Goal: Task Accomplishment & Management: Complete application form

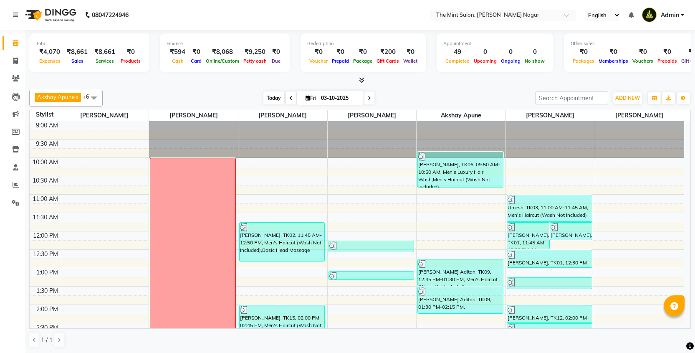
click at [269, 94] on span "Today" at bounding box center [273, 97] width 21 height 13
type input "04-10-2025"
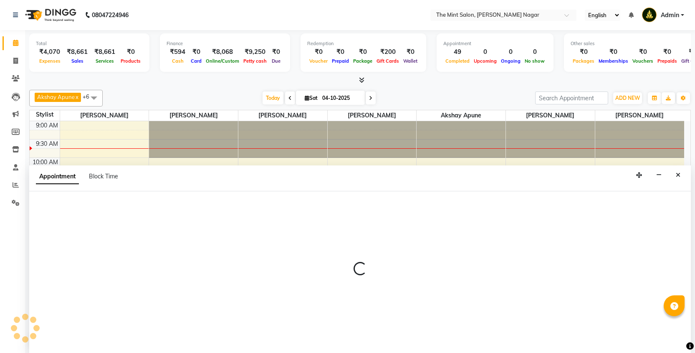
scroll to position [0, 0]
select select "66078"
select select "660"
select select "tentative"
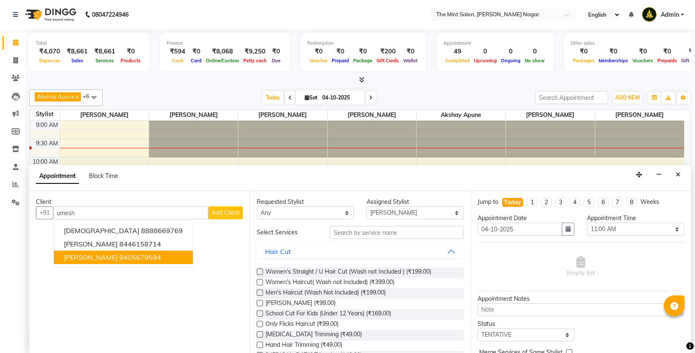
click at [134, 255] on ngb-highlight "9405679594" at bounding box center [140, 257] width 42 height 8
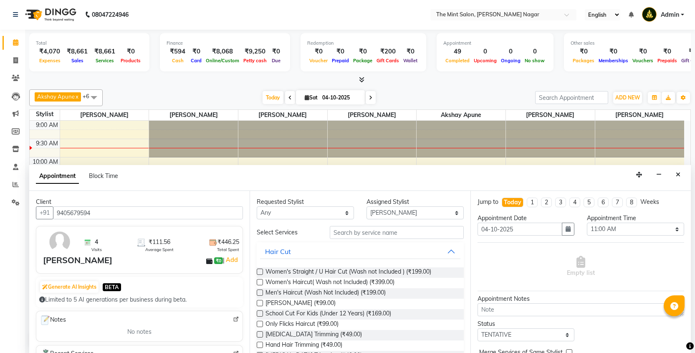
type input "9405679594"
click at [259, 293] on label at bounding box center [260, 292] width 6 height 6
click at [259, 293] on input "checkbox" at bounding box center [259, 293] width 5 height 5
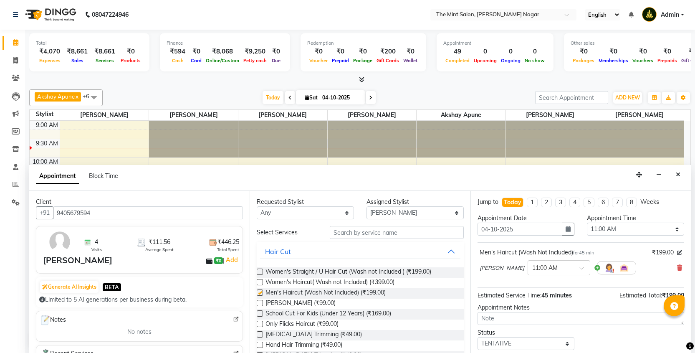
checkbox input "false"
click at [260, 304] on label at bounding box center [260, 303] width 6 height 6
click at [260, 304] on input "checkbox" at bounding box center [259, 303] width 5 height 5
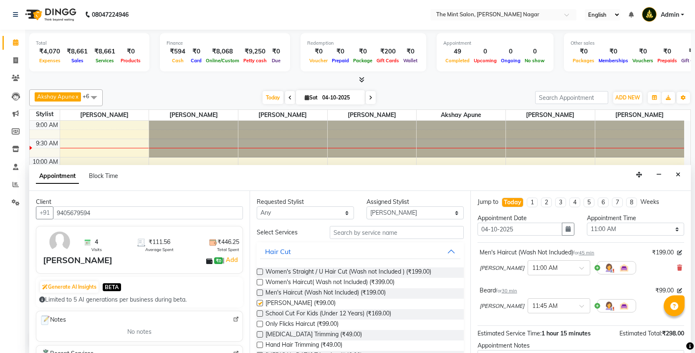
checkbox input "false"
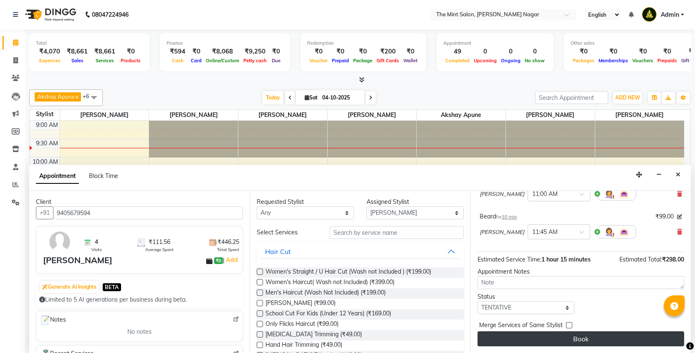
click at [553, 342] on button "Book" at bounding box center [581, 338] width 207 height 15
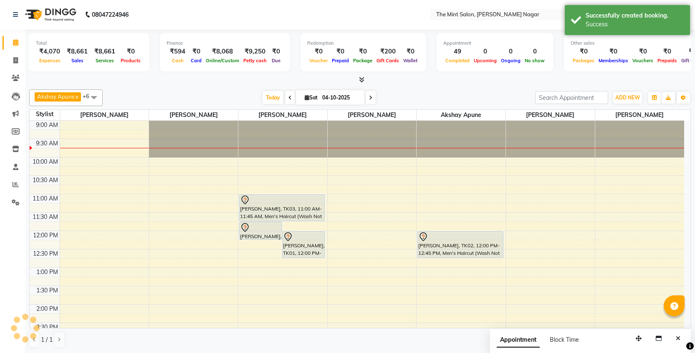
scroll to position [0, 0]
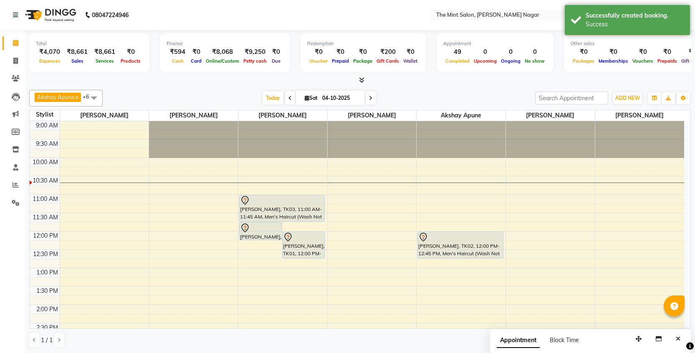
select select "91520"
select select "660"
select select "tentative"
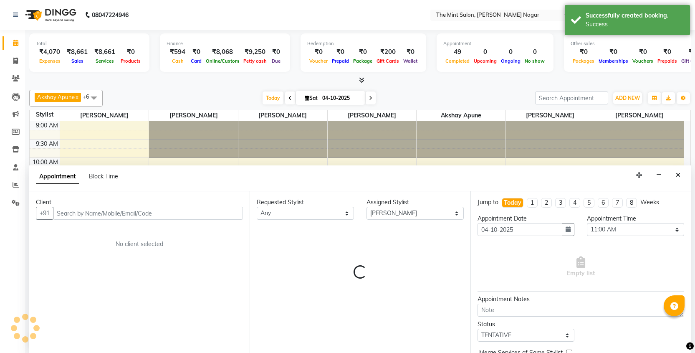
scroll to position [0, 0]
click at [194, 212] on input "text" at bounding box center [148, 212] width 190 height 13
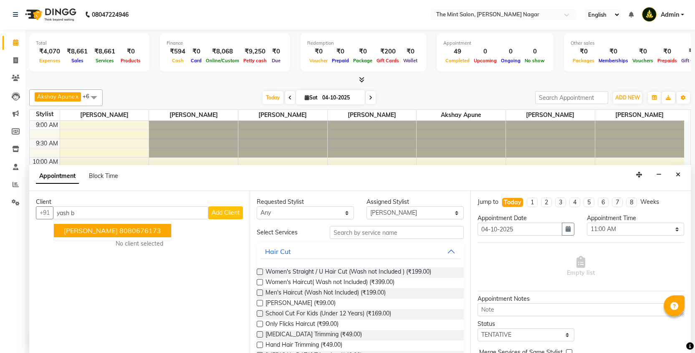
click at [99, 230] on span "Yash Biyani" at bounding box center [91, 230] width 54 height 8
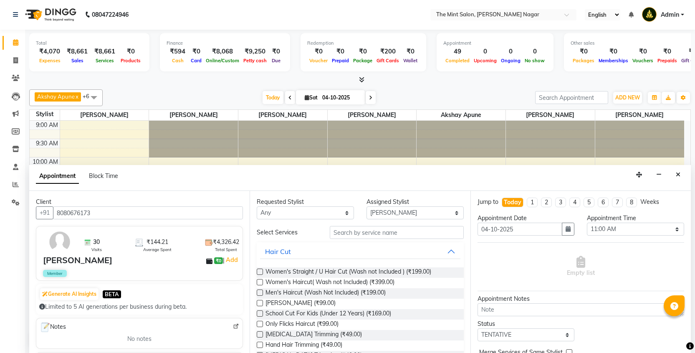
type input "8080676173"
click at [261, 292] on label at bounding box center [260, 292] width 6 height 6
click at [261, 292] on input "checkbox" at bounding box center [259, 293] width 5 height 5
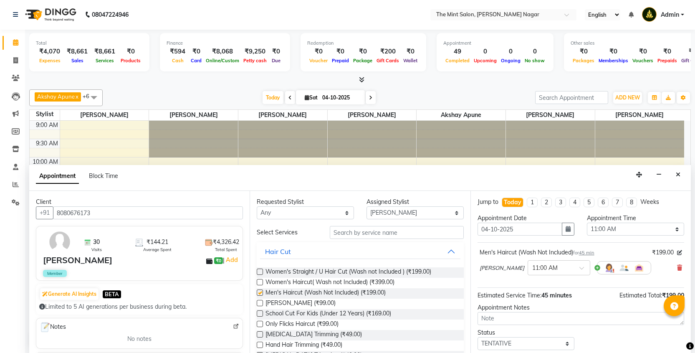
checkbox input "false"
click at [260, 302] on label at bounding box center [260, 303] width 6 height 6
click at [260, 302] on input "checkbox" at bounding box center [259, 303] width 5 height 5
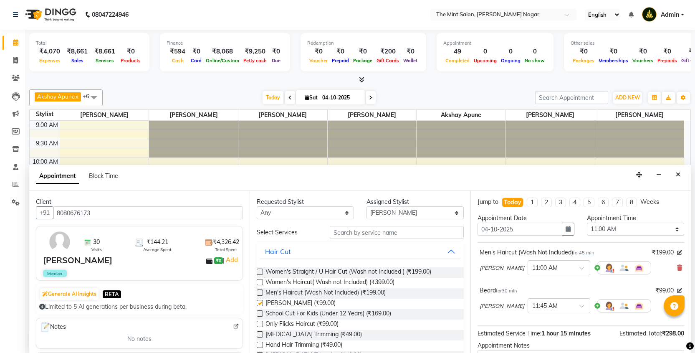
checkbox input "false"
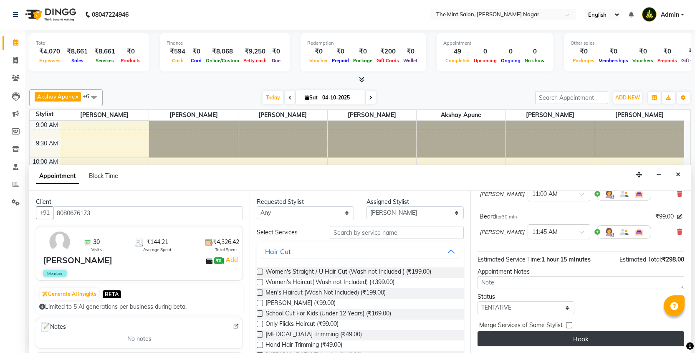
click at [567, 334] on button "Book" at bounding box center [581, 338] width 207 height 15
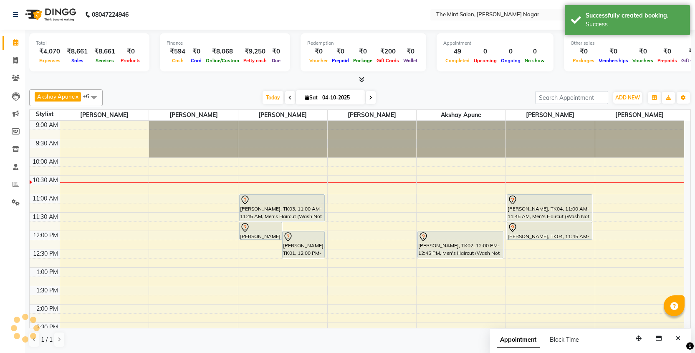
scroll to position [0, 0]
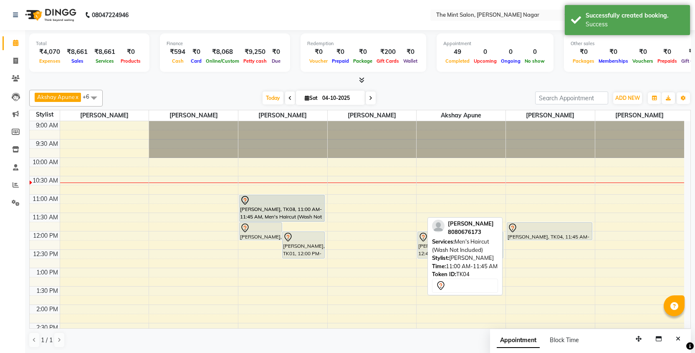
drag, startPoint x: 556, startPoint y: 205, endPoint x: 291, endPoint y: 204, distance: 265.1
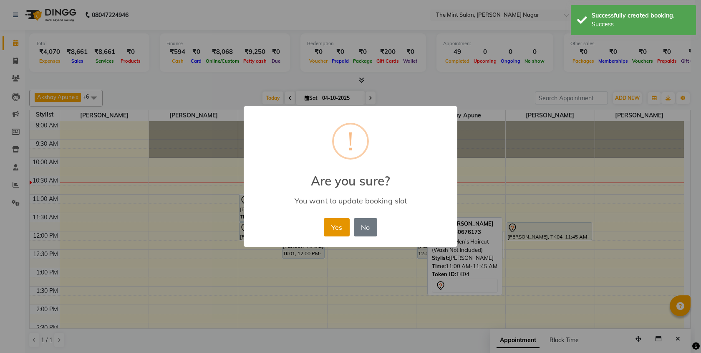
click at [337, 230] on button "Yes" at bounding box center [336, 227] width 25 height 18
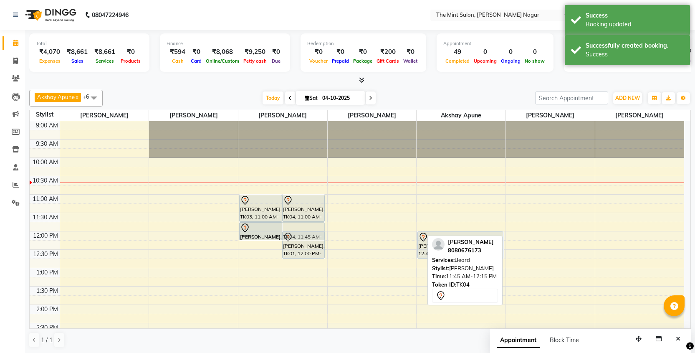
drag, startPoint x: 539, startPoint y: 228, endPoint x: 271, endPoint y: 226, distance: 268.9
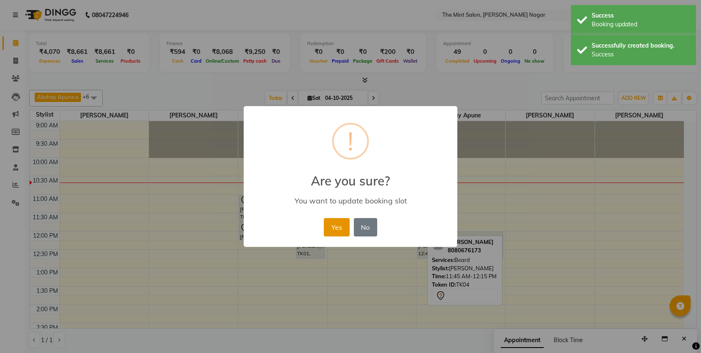
click at [337, 225] on button "Yes" at bounding box center [336, 227] width 25 height 18
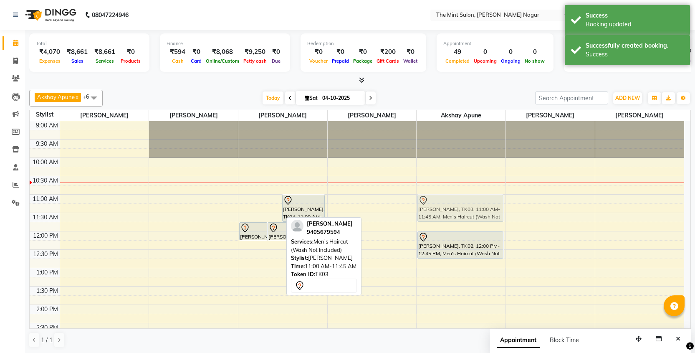
drag, startPoint x: 257, startPoint y: 207, endPoint x: 471, endPoint y: 207, distance: 213.7
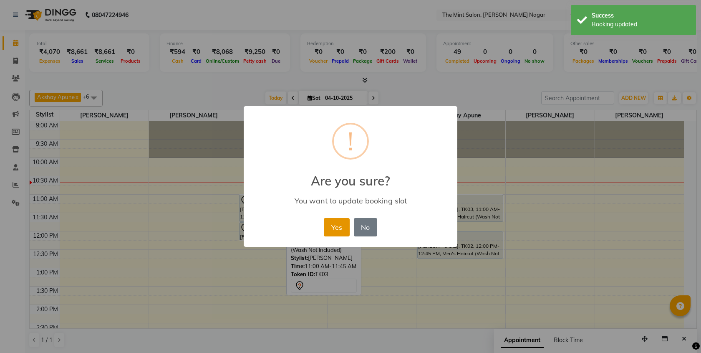
click at [345, 227] on button "Yes" at bounding box center [336, 227] width 25 height 18
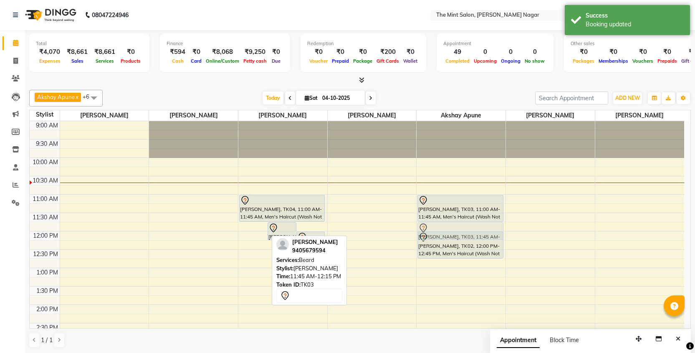
drag, startPoint x: 252, startPoint y: 228, endPoint x: 449, endPoint y: 226, distance: 197.5
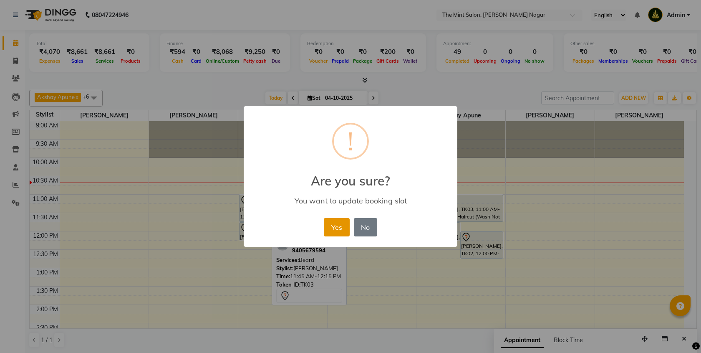
click at [336, 230] on button "Yes" at bounding box center [336, 227] width 25 height 18
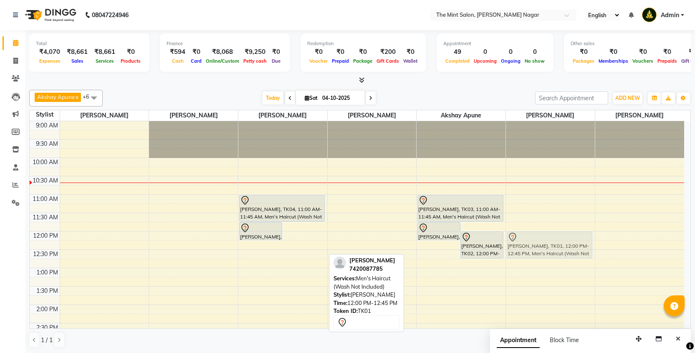
drag, startPoint x: 311, startPoint y: 243, endPoint x: 546, endPoint y: 238, distance: 235.9
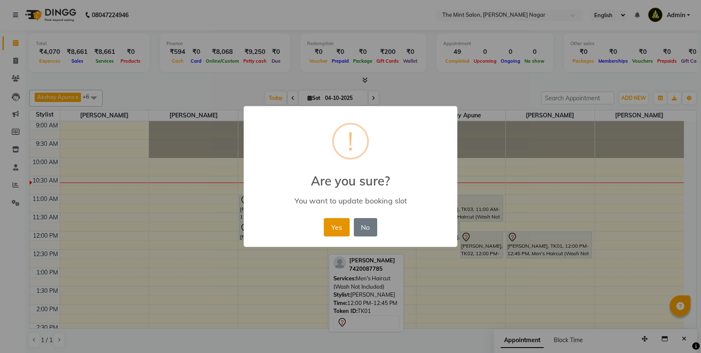
click at [333, 228] on button "Yes" at bounding box center [336, 227] width 25 height 18
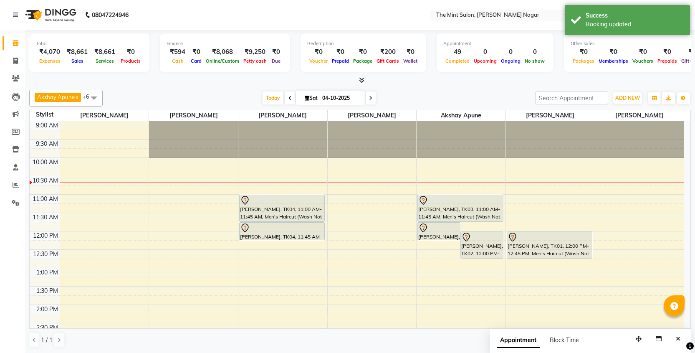
scroll to position [20, 0]
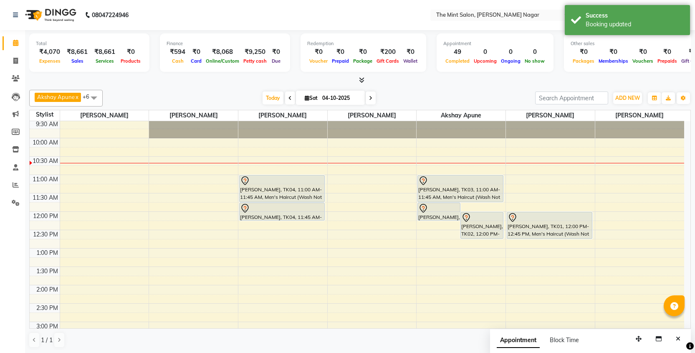
select select "66078"
select select "750"
select select "tentative"
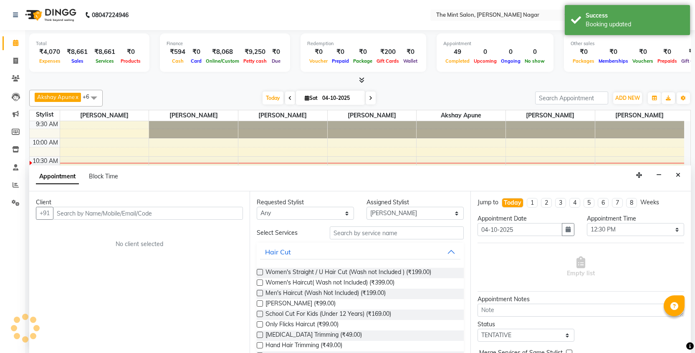
scroll to position [0, 0]
click at [188, 215] on input "text" at bounding box center [148, 212] width 190 height 13
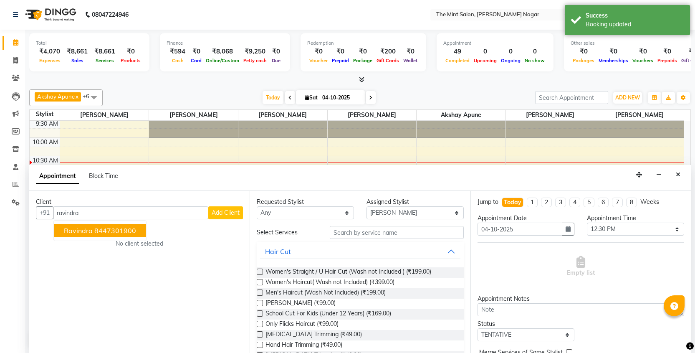
click at [131, 226] on ngb-highlight "8447301900" at bounding box center [115, 230] width 42 height 8
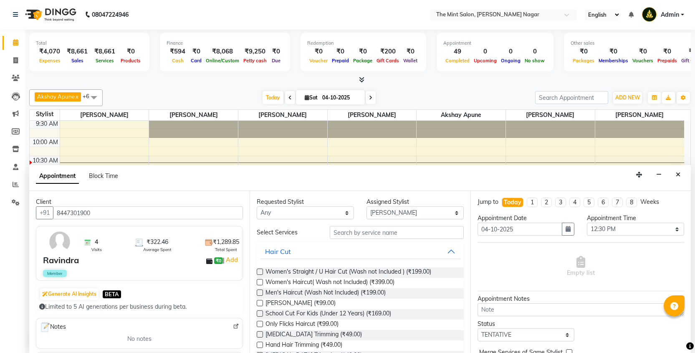
type input "8447301900"
click at [259, 293] on label at bounding box center [260, 292] width 6 height 6
click at [259, 293] on input "checkbox" at bounding box center [259, 293] width 5 height 5
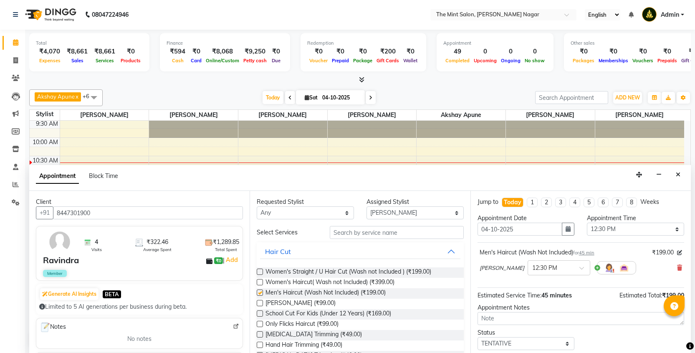
checkbox input "false"
click at [260, 301] on label at bounding box center [260, 303] width 6 height 6
click at [260, 301] on input "checkbox" at bounding box center [259, 303] width 5 height 5
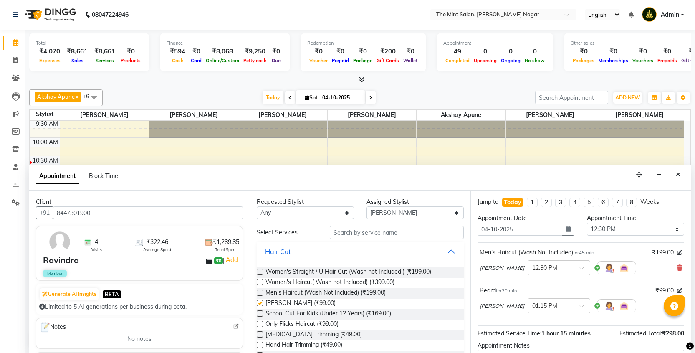
checkbox input "false"
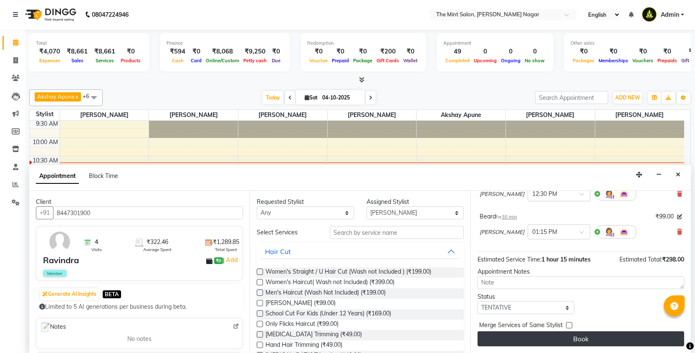
click at [560, 339] on button "Book" at bounding box center [581, 338] width 207 height 15
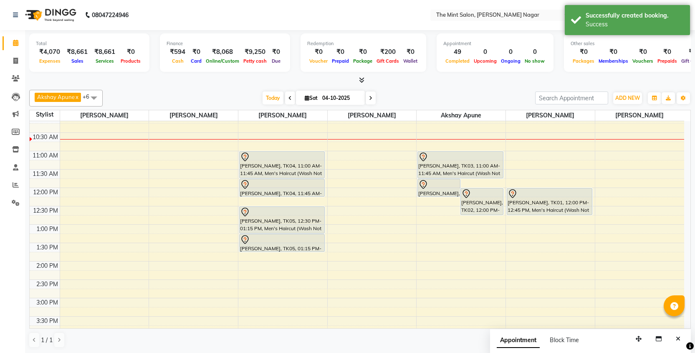
scroll to position [31, 0]
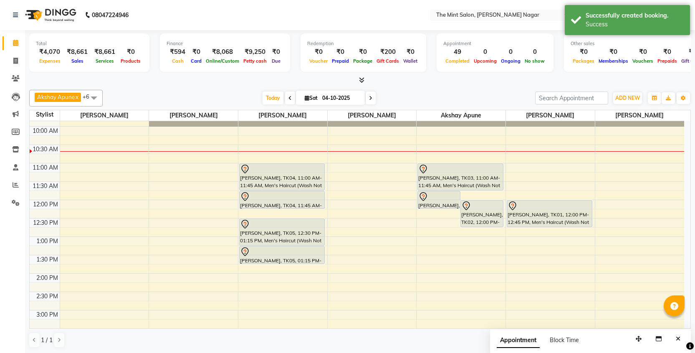
click at [330, 99] on input "04-10-2025" at bounding box center [341, 98] width 42 height 13
select select "10"
select select "2025"
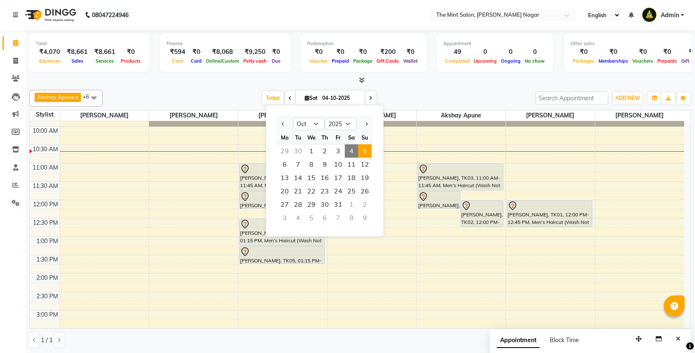
click at [365, 153] on span "5" at bounding box center [364, 150] width 13 height 13
type input "05-10-2025"
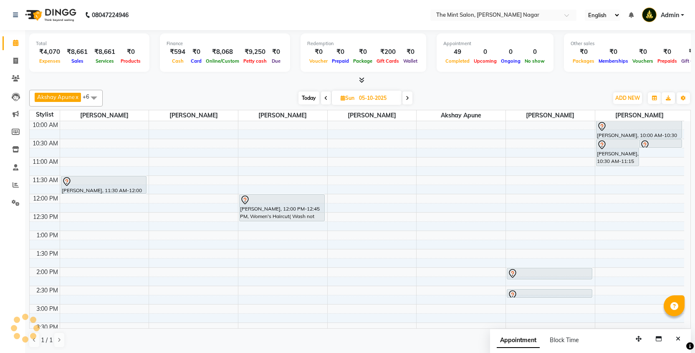
scroll to position [0, 0]
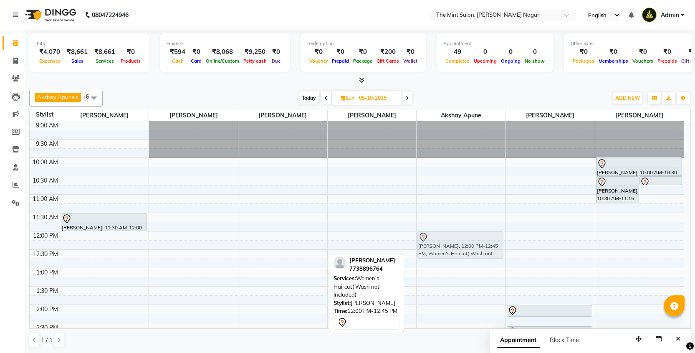
drag, startPoint x: 284, startPoint y: 245, endPoint x: 447, endPoint y: 243, distance: 162.8
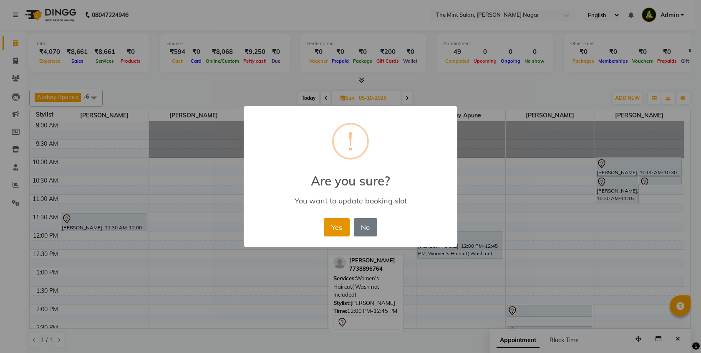
click at [330, 227] on button "Yes" at bounding box center [336, 227] width 25 height 18
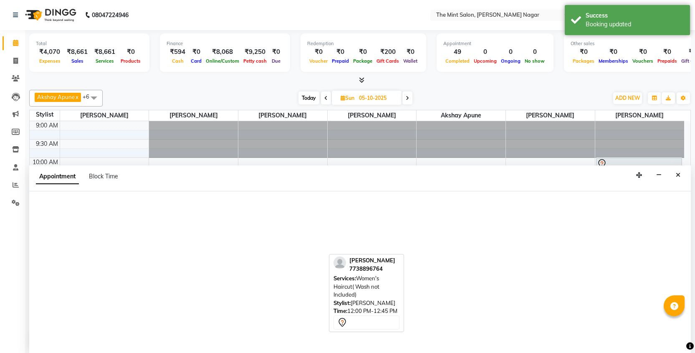
scroll to position [0, 0]
select select "66078"
select select "690"
select select "tentative"
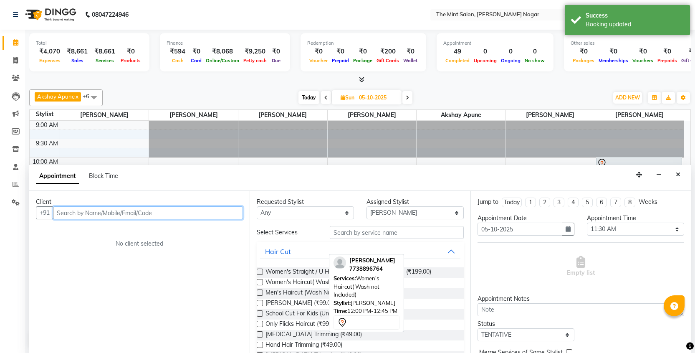
click at [200, 206] on input "text" at bounding box center [148, 212] width 190 height 13
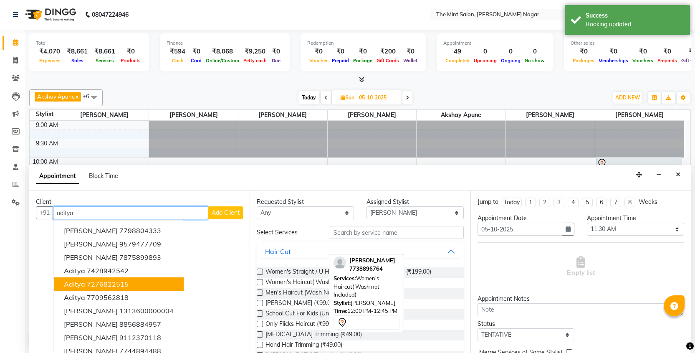
click at [113, 286] on ngb-highlight "7276822515" at bounding box center [108, 284] width 42 height 8
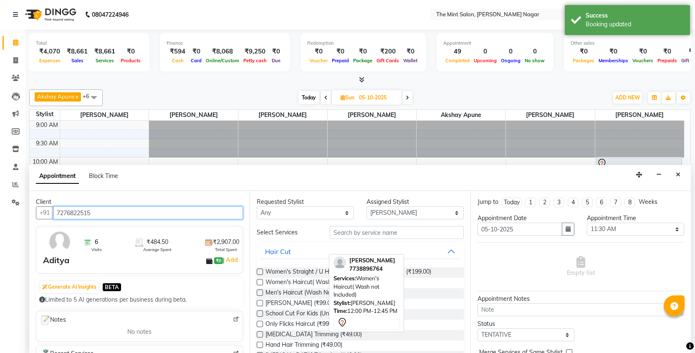
type input "7276822515"
click at [260, 293] on label at bounding box center [260, 292] width 6 height 6
click at [260, 293] on input "checkbox" at bounding box center [259, 293] width 5 height 5
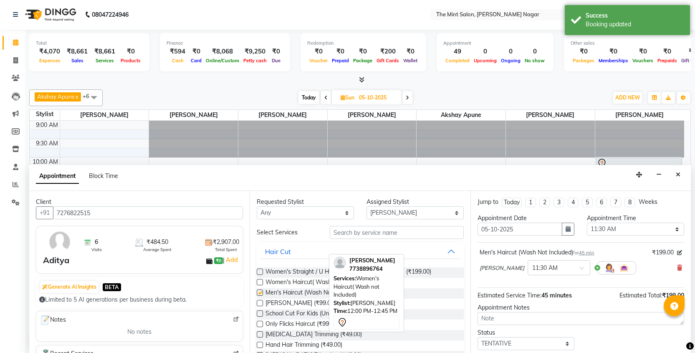
checkbox input "false"
click at [259, 302] on label at bounding box center [260, 303] width 6 height 6
click at [259, 302] on input "checkbox" at bounding box center [259, 303] width 5 height 5
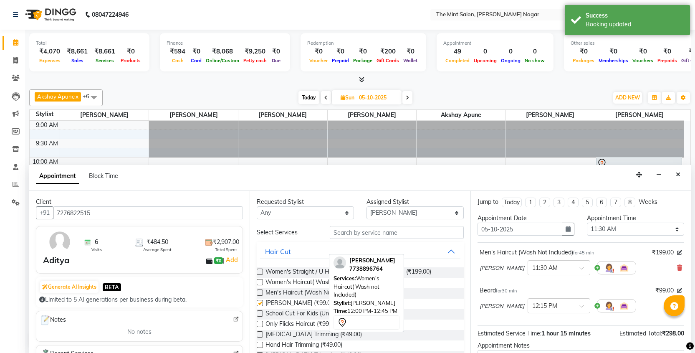
checkbox input "false"
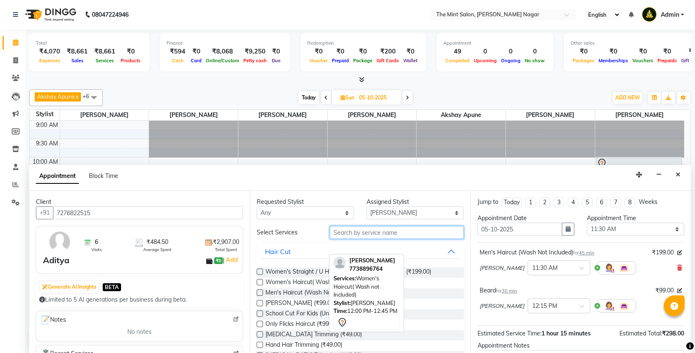
click at [349, 234] on input "text" at bounding box center [397, 232] width 134 height 13
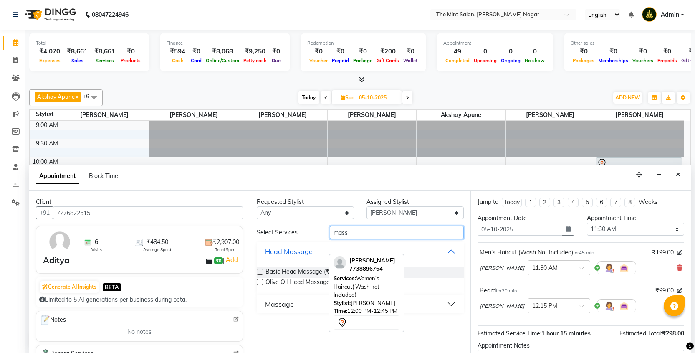
type input "mass"
click at [260, 270] on label at bounding box center [260, 271] width 6 height 6
click at [260, 270] on input "checkbox" at bounding box center [259, 272] width 5 height 5
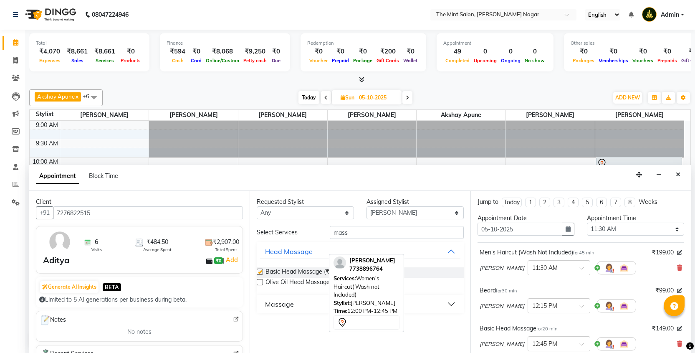
checkbox input "false"
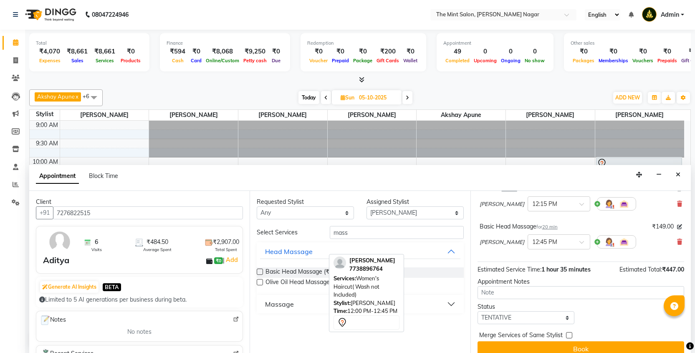
scroll to position [112, 0]
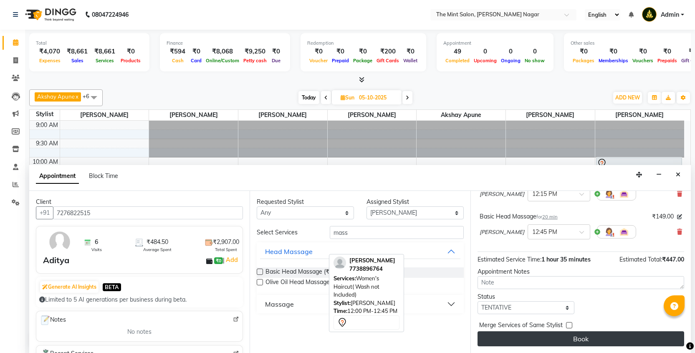
click at [574, 340] on button "Book" at bounding box center [581, 338] width 207 height 15
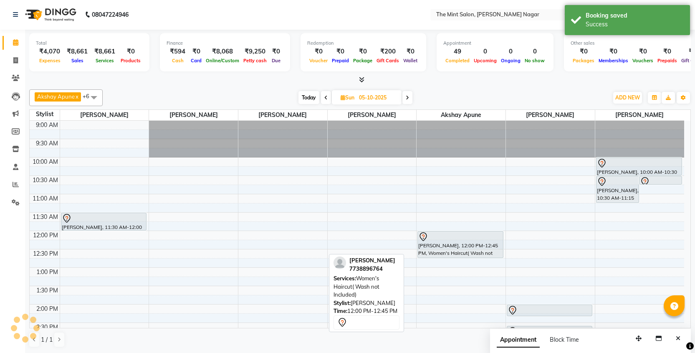
scroll to position [0, 0]
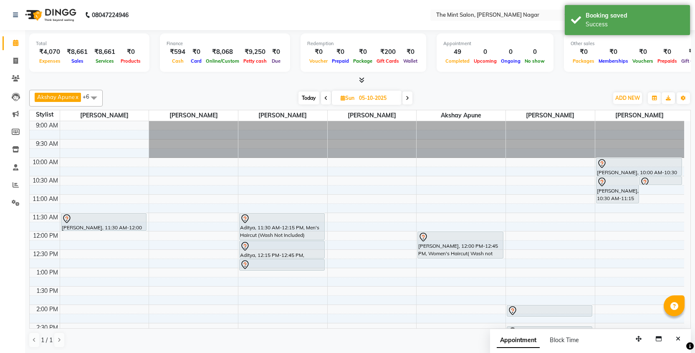
click at [306, 98] on span "Today" at bounding box center [308, 97] width 21 height 13
type input "04-10-2025"
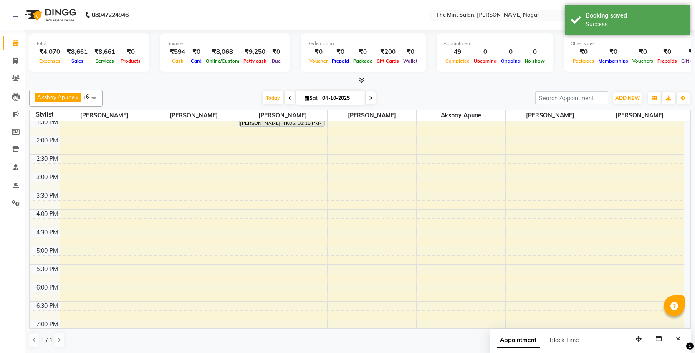
scroll to position [173, 0]
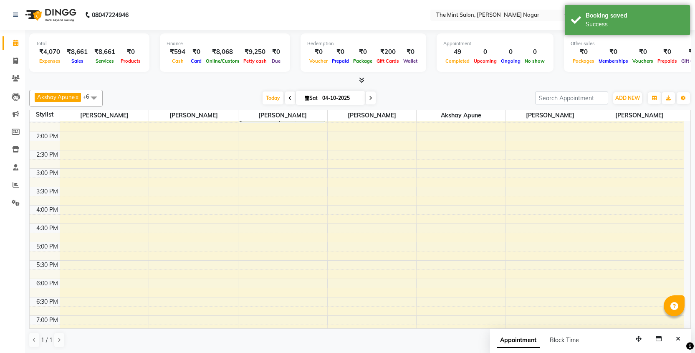
click at [434, 155] on div "9:00 AM 9:30 AM 10:00 AM 10:30 AM 11:00 AM 11:30 AM 12:00 PM 12:30 PM 1:00 PM 1…" at bounding box center [357, 223] width 655 height 551
select select "90065"
select select "tentative"
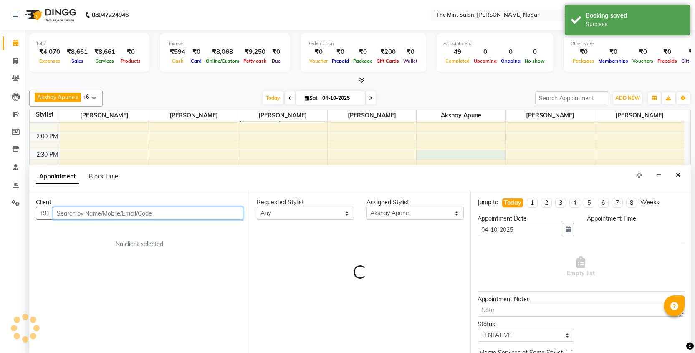
scroll to position [0, 0]
select select "870"
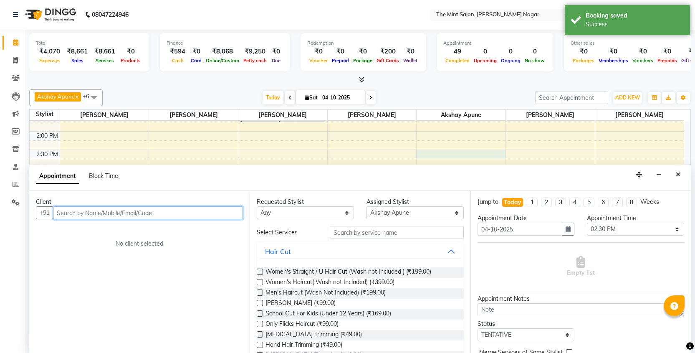
click at [215, 211] on input "text" at bounding box center [148, 212] width 190 height 13
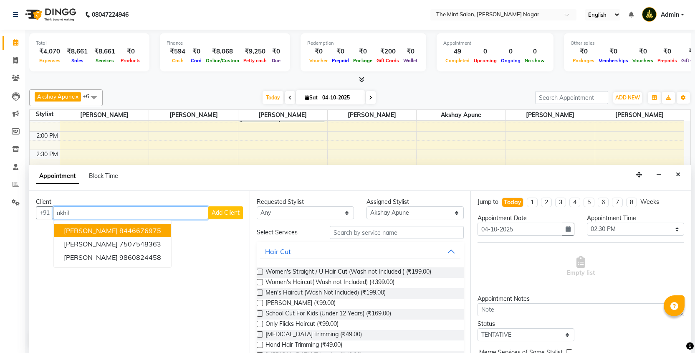
click at [147, 232] on ngb-highlight "8446676975" at bounding box center [140, 230] width 42 height 8
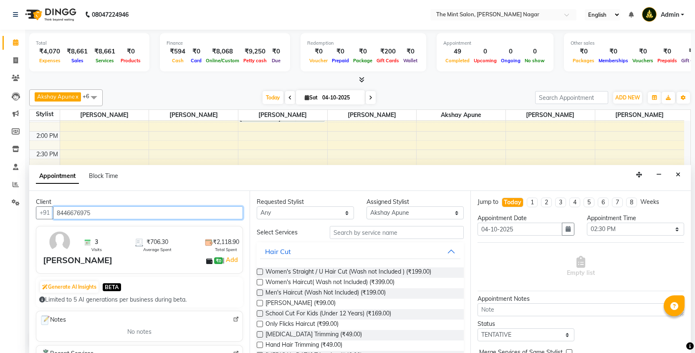
type input "8446676975"
click at [260, 291] on label at bounding box center [260, 292] width 6 height 6
click at [260, 291] on input "checkbox" at bounding box center [259, 293] width 5 height 5
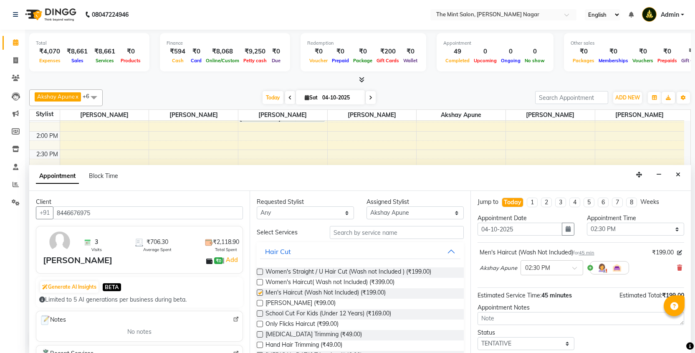
checkbox input "false"
click at [260, 303] on label at bounding box center [260, 303] width 6 height 6
click at [260, 303] on input "checkbox" at bounding box center [259, 303] width 5 height 5
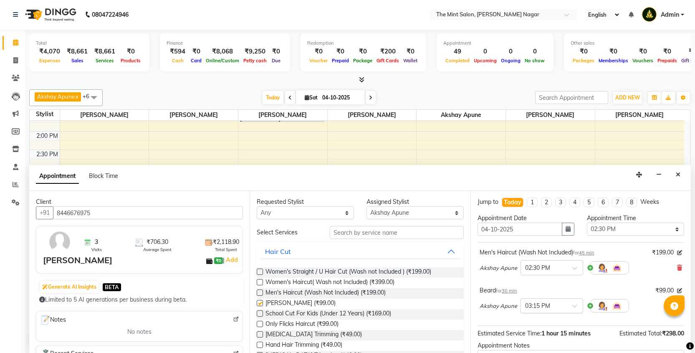
checkbox input "false"
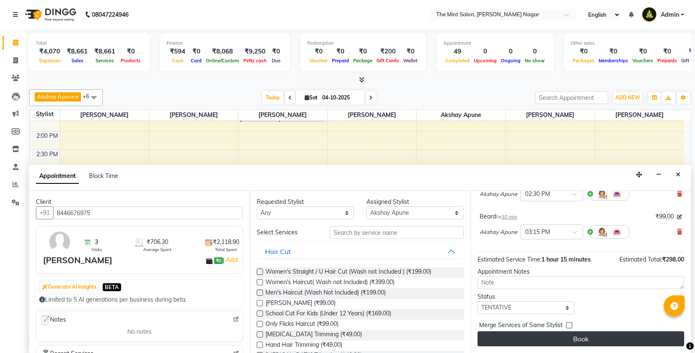
click at [551, 344] on button "Book" at bounding box center [581, 338] width 207 height 15
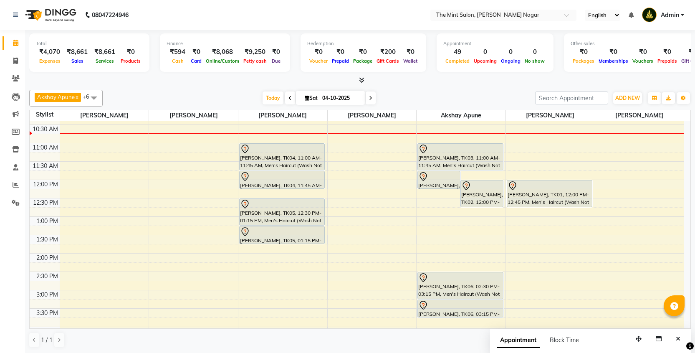
scroll to position [0, 0]
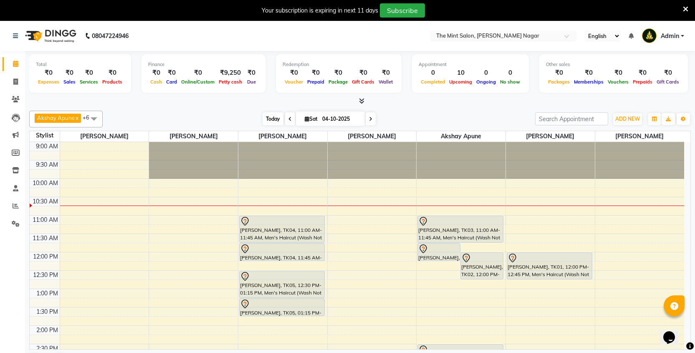
click at [270, 117] on span "Today" at bounding box center [273, 118] width 21 height 13
